Goal: Task Accomplishment & Management: Use online tool/utility

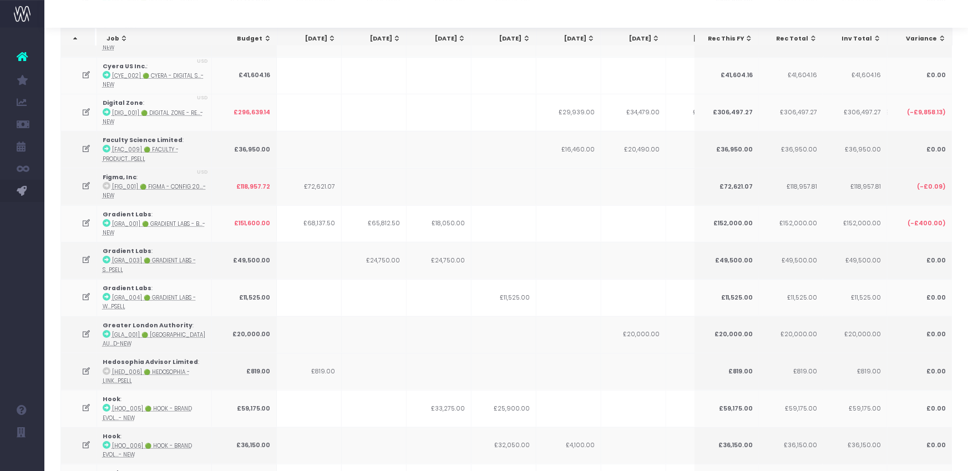
scroll to position [202, 0]
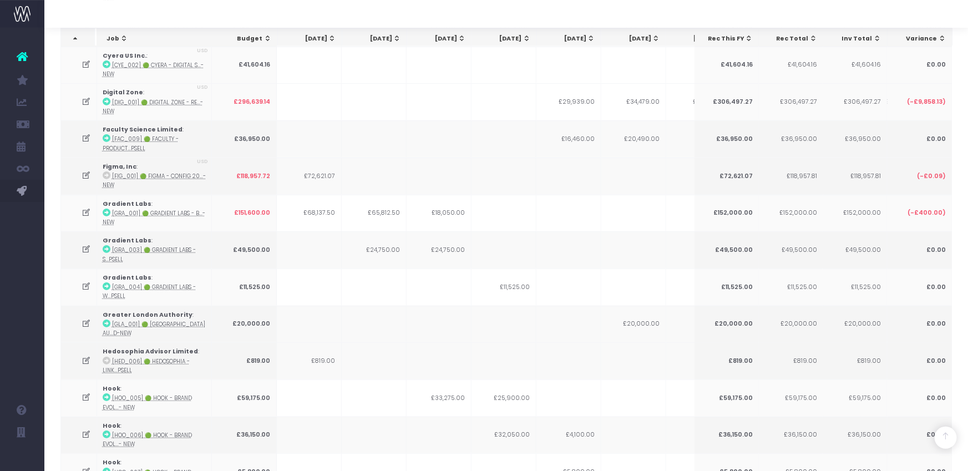
click at [85, 319] on icon at bounding box center [86, 323] width 9 height 9
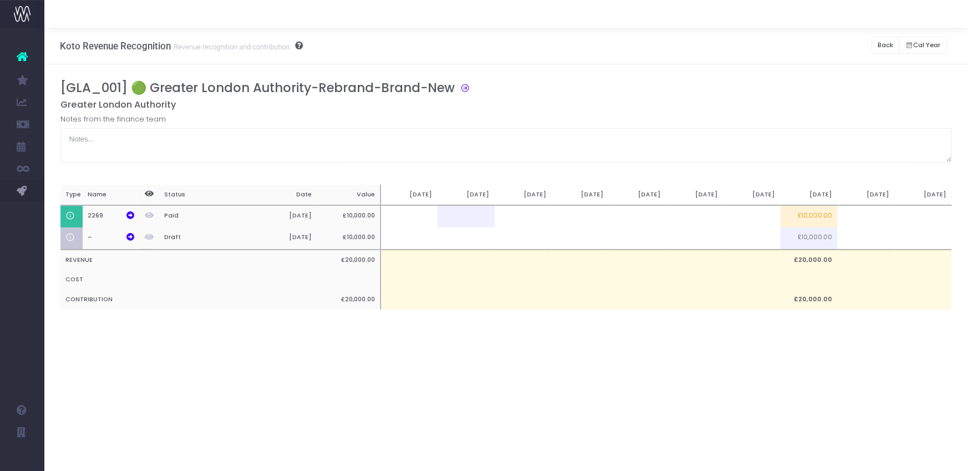
drag, startPoint x: 817, startPoint y: 215, endPoint x: 823, endPoint y: 217, distance: 7.0
click at [817, 215] on td "£10,000.00" at bounding box center [808, 216] width 57 height 22
type input "£10,000.00"
click at [860, 217] on td at bounding box center [866, 216] width 57 height 22
type input "100%"
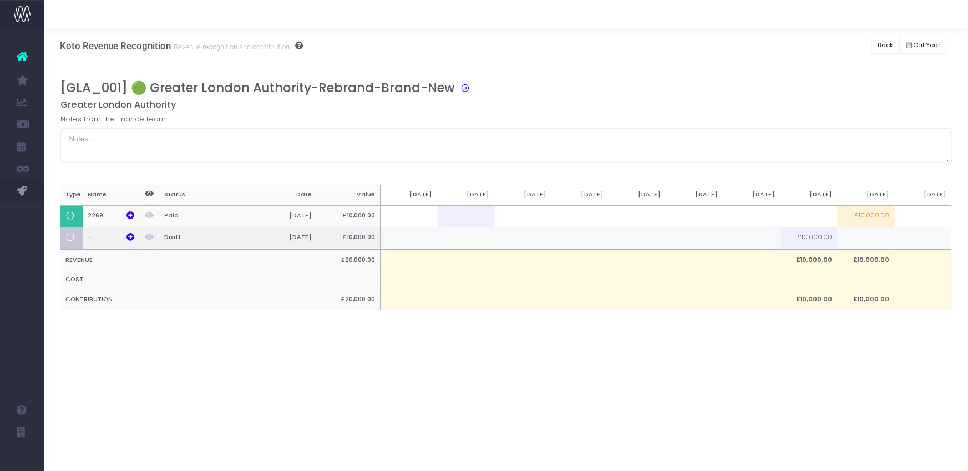
click at [855, 232] on td at bounding box center [866, 238] width 57 height 22
type input "100%"
click at [878, 44] on button "Back" at bounding box center [885, 45] width 28 height 17
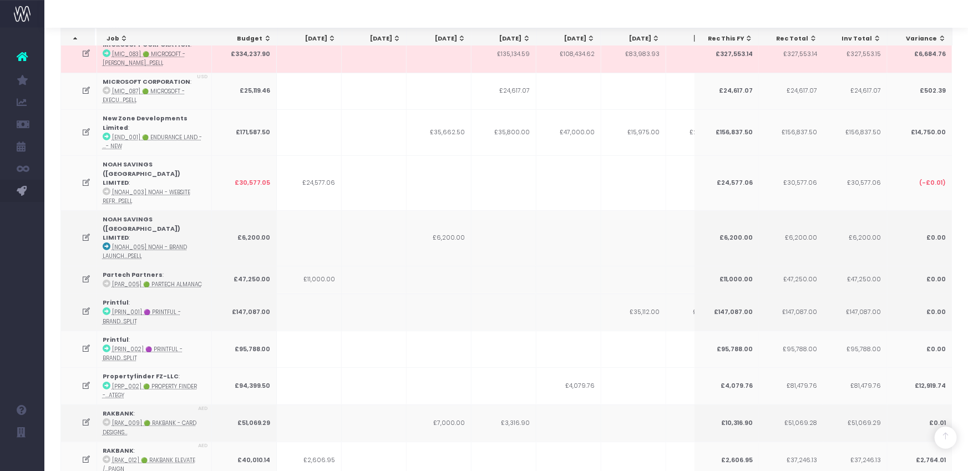
scroll to position [2008, 0]
click at [85, 306] on icon at bounding box center [86, 310] width 9 height 9
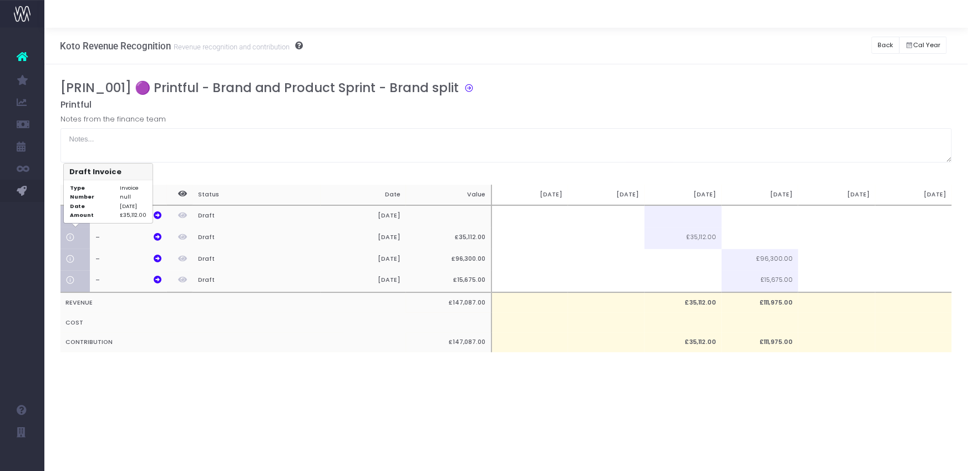
scroll to position [0, 0]
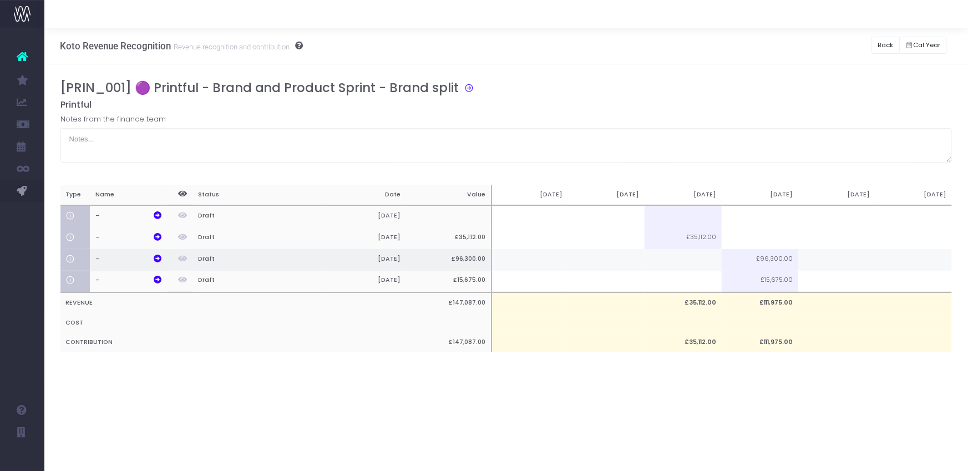
click at [704, 260] on td at bounding box center [683, 260] width 77 height 22
type input "19260"
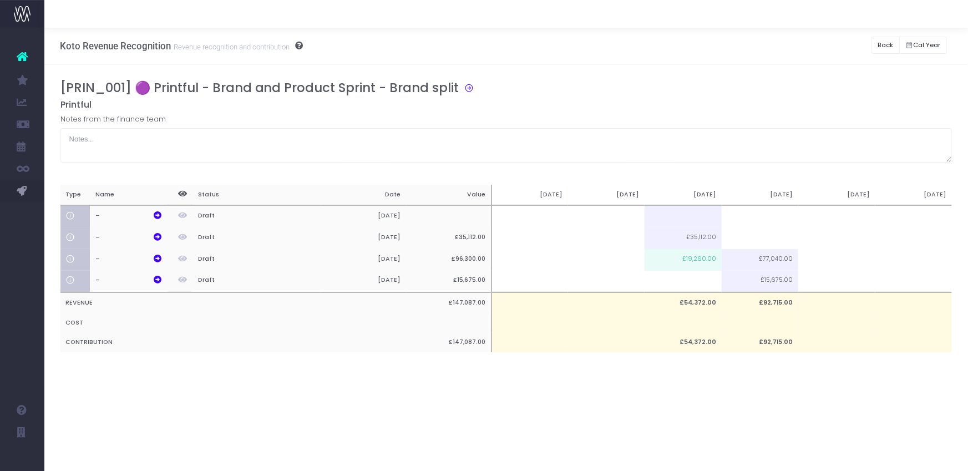
click at [729, 101] on h5 "Printful" at bounding box center [506, 104] width 892 height 11
click at [886, 46] on button "Back" at bounding box center [885, 45] width 28 height 17
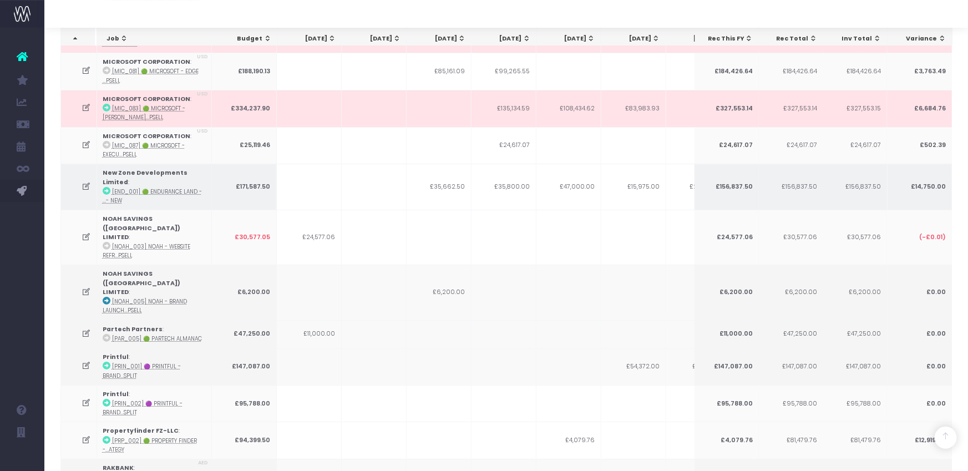
scroll to position [1990, 0]
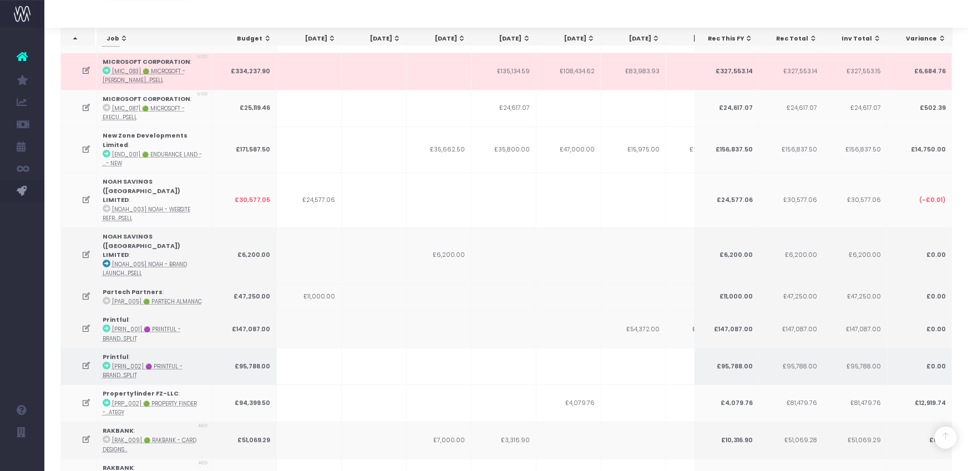
click at [85, 361] on icon at bounding box center [86, 365] width 9 height 9
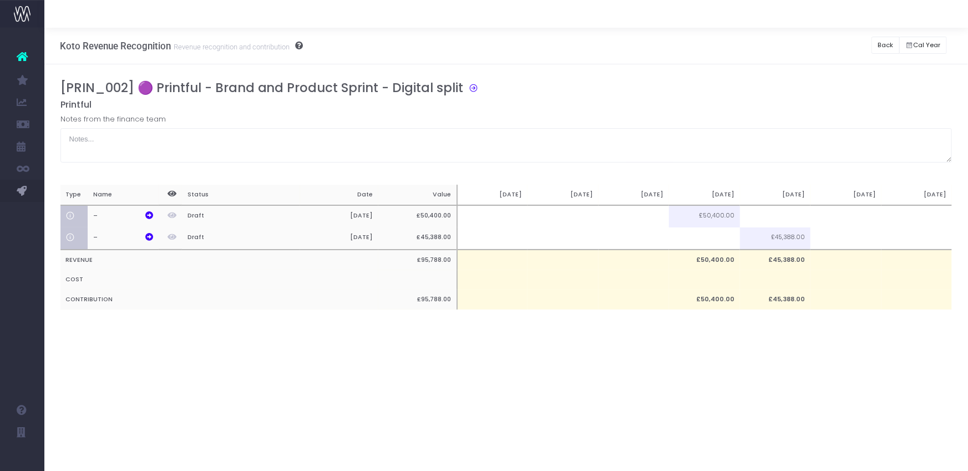
scroll to position [0, 0]
click at [586, 217] on td at bounding box center [563, 216] width 70 height 22
type input "2400"
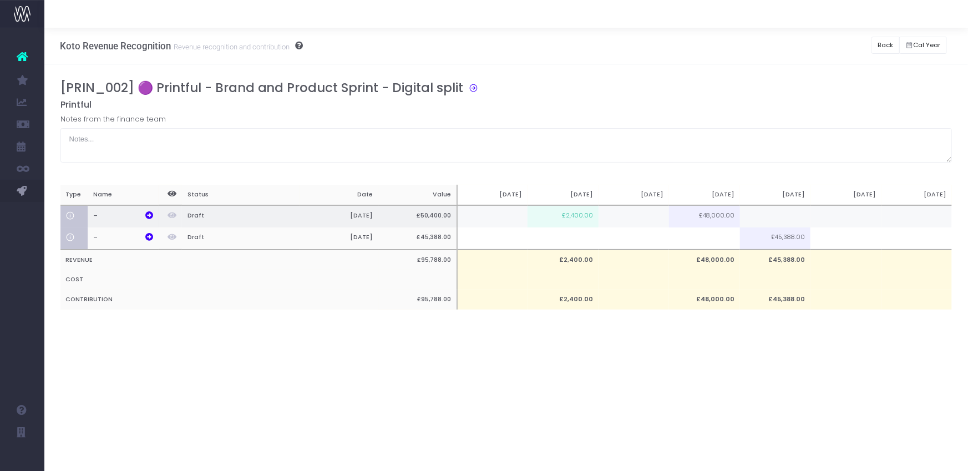
click at [648, 217] on td at bounding box center [634, 216] width 70 height 22
type input "32000"
click at [749, 373] on div "Koto Revenue Recognition Revenue recognition and contribution Back Hide history…" at bounding box center [506, 249] width 924 height 443
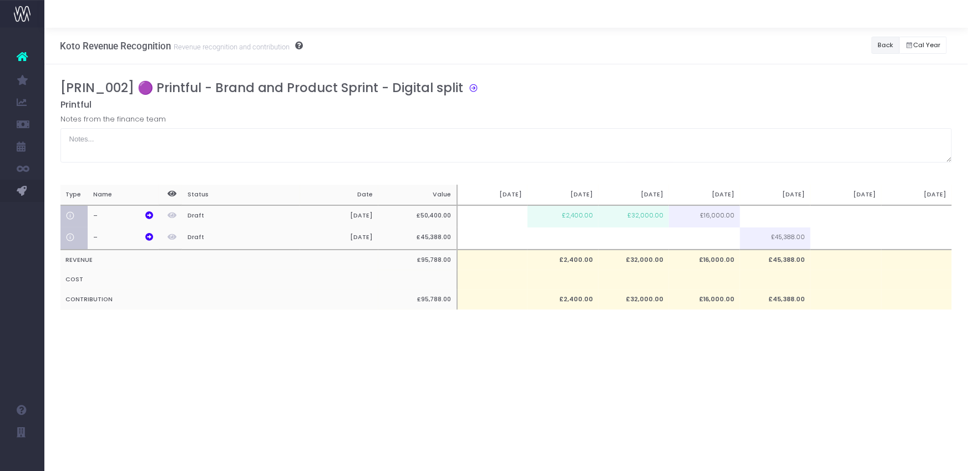
click at [888, 49] on button "Back" at bounding box center [885, 45] width 28 height 17
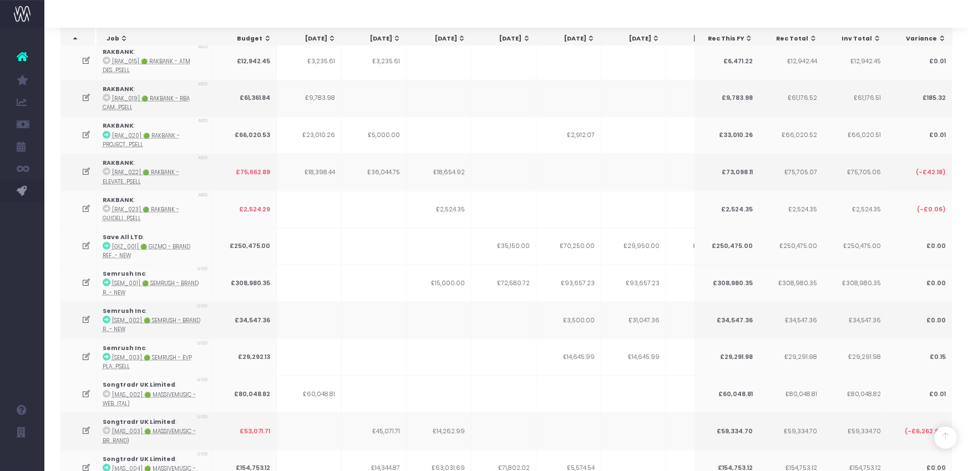
scroll to position [2947, 0]
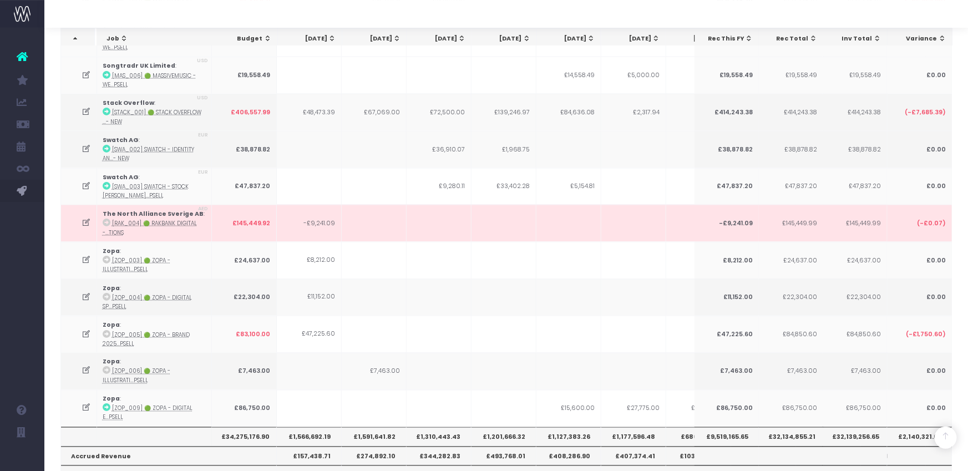
drag, startPoint x: 140, startPoint y: 445, endPoint x: 176, endPoint y: 430, distance: 38.5
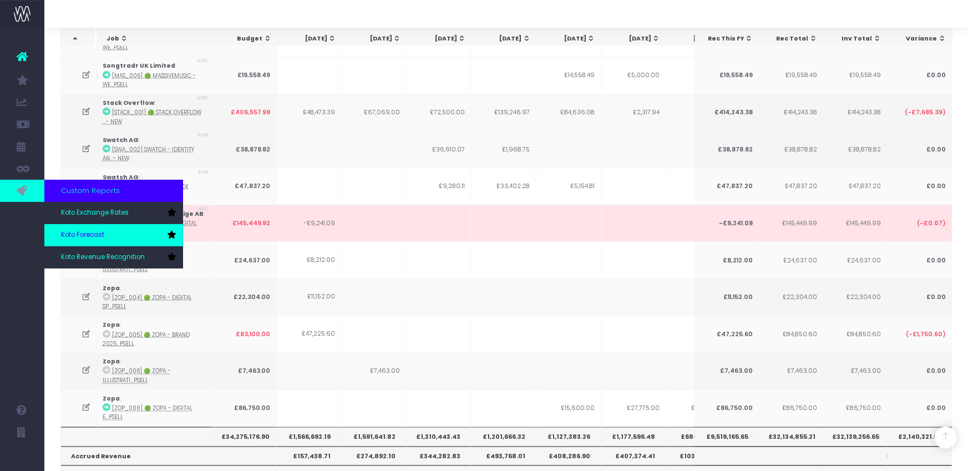
click at [84, 228] on link "Koto Forecast" at bounding box center [113, 235] width 139 height 22
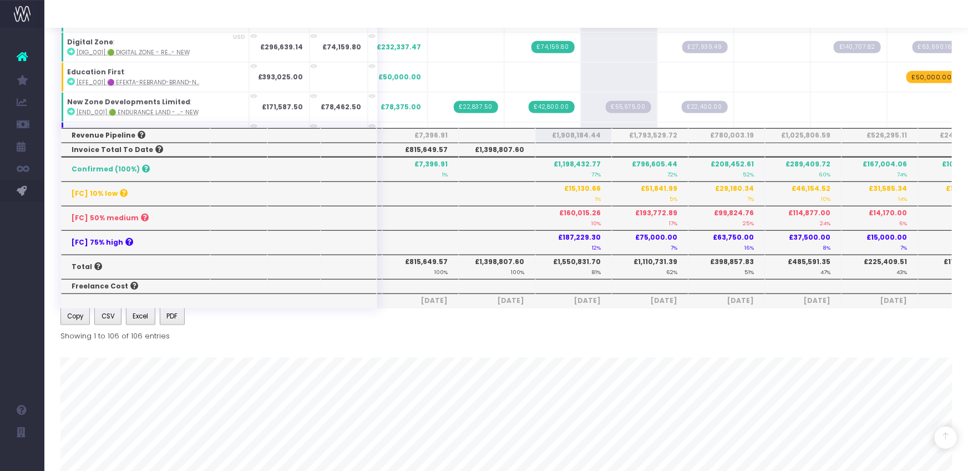
scroll to position [446, 0]
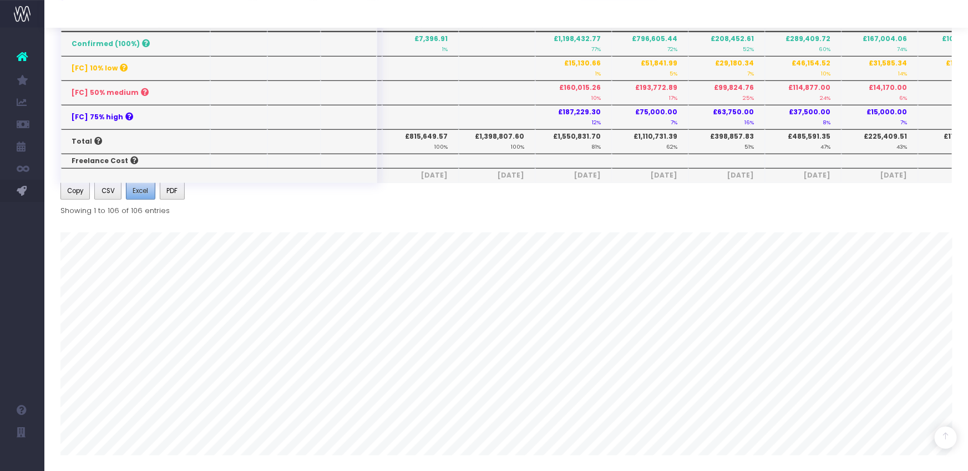
click at [144, 194] on span "Excel" at bounding box center [141, 191] width 16 height 10
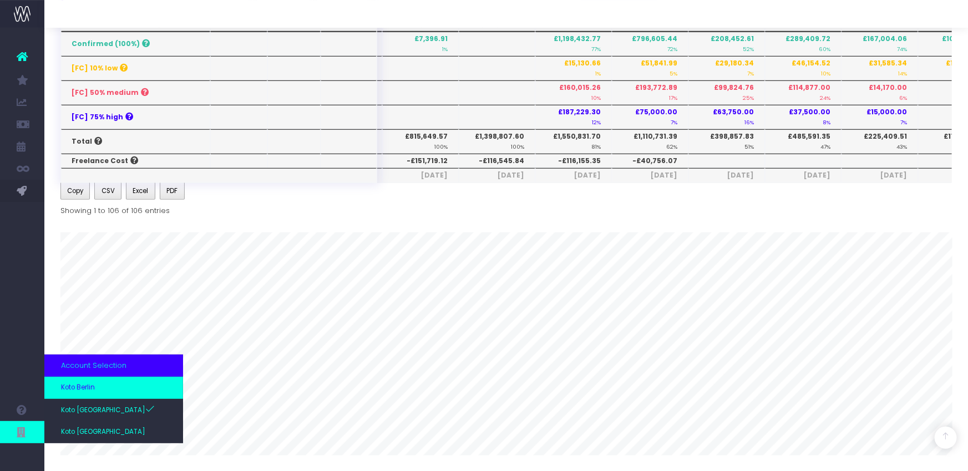
click at [97, 391] on link "Koto Berlin" at bounding box center [113, 388] width 139 height 22
